Goal: Navigation & Orientation: Find specific page/section

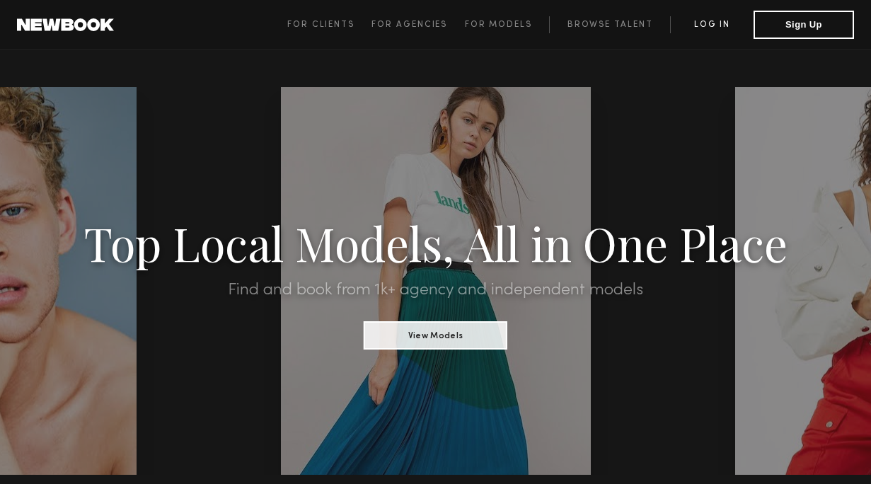
click at [721, 25] on link "Log in" at bounding box center [712, 24] width 84 height 17
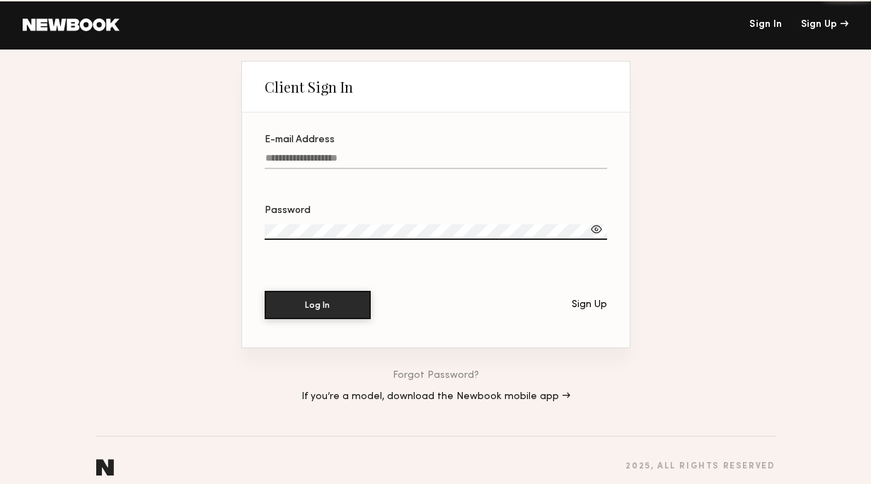
type input "**********"
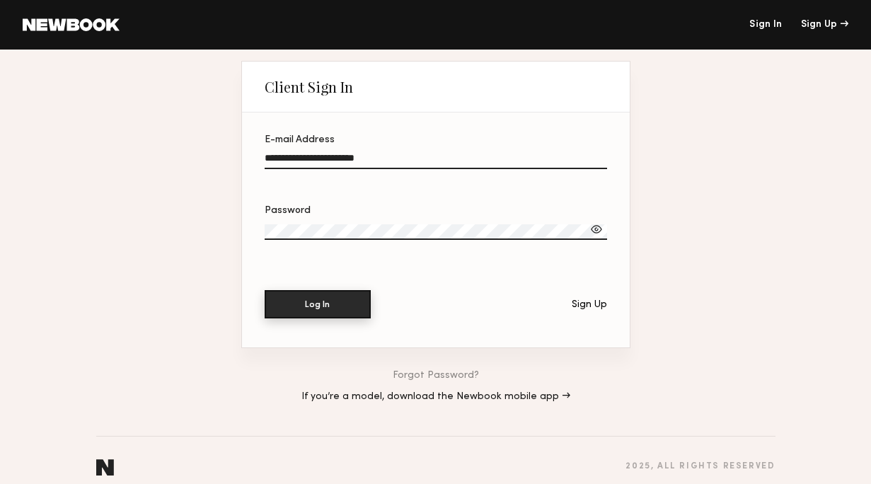
click at [316, 302] on button "Log In" at bounding box center [318, 304] width 106 height 28
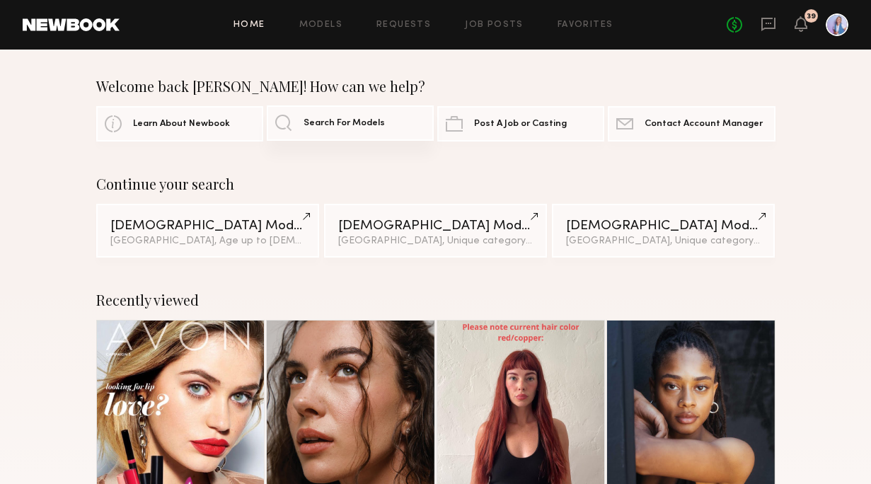
click at [351, 120] on span "Search For Models" at bounding box center [344, 123] width 81 height 9
